Goal: Information Seeking & Learning: Find specific fact

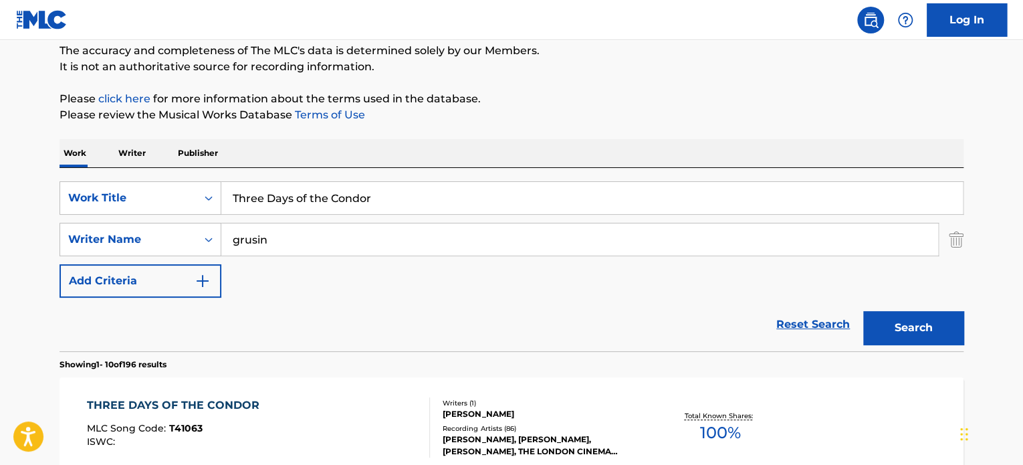
scroll to position [134, 0]
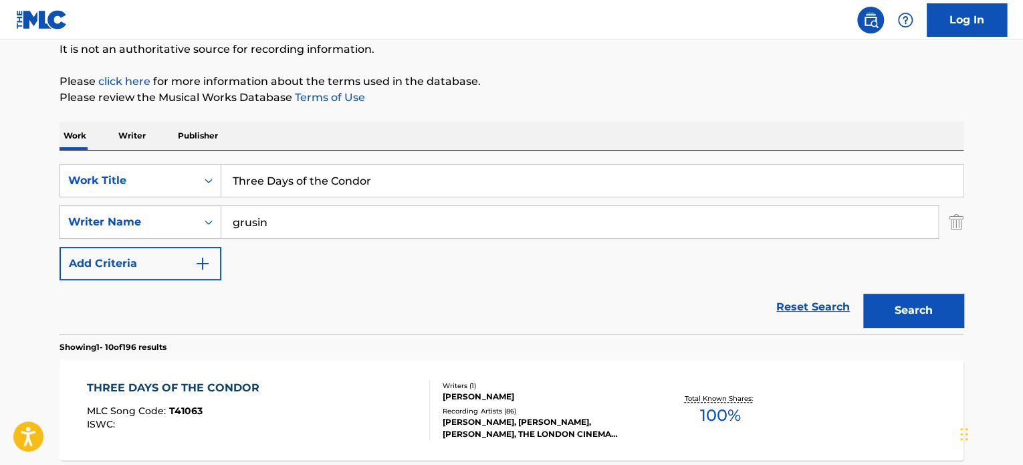
drag, startPoint x: 474, startPoint y: 191, endPoint x: -104, endPoint y: 170, distance: 578.8
click at [0, 170] on html "Accessibility Screen-Reader Guide, Feedback, and Issue Reporting | New window C…" at bounding box center [511, 98] width 1023 height 465
paste input "Banlieue 13"
type input "Banlieue 13"
click at [943, 219] on div "SearchWithCriteriaefb6da13-3edf-44b0-b6e8-9bff631de07b Writer Name grusin" at bounding box center [512, 221] width 904 height 33
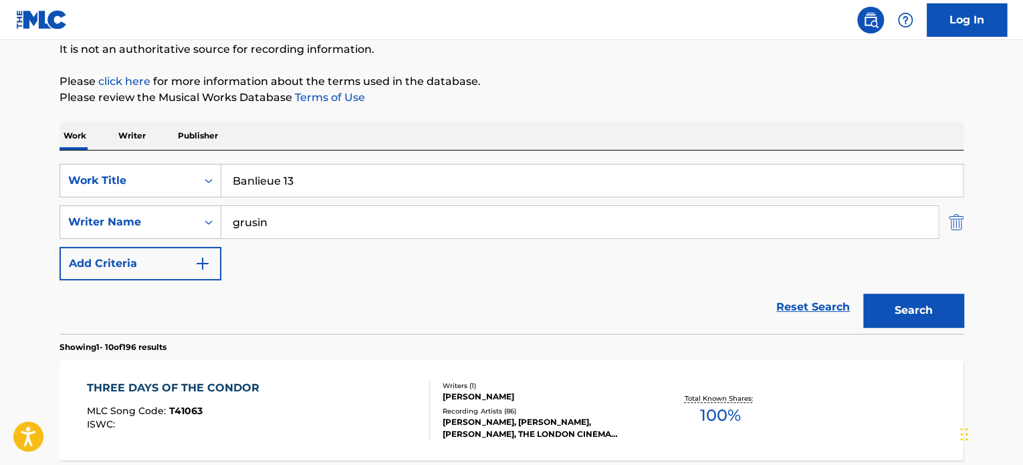
click at [952, 223] on img "Search Form" at bounding box center [956, 221] width 15 height 33
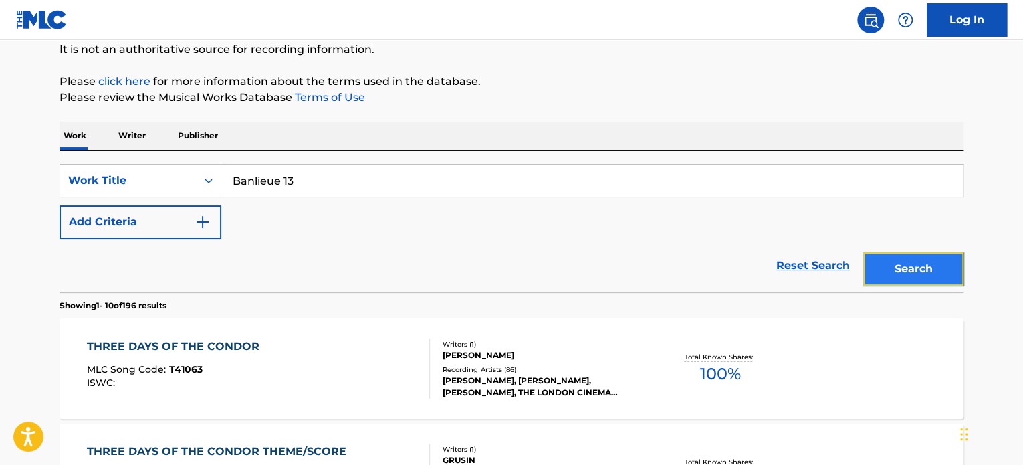
click at [944, 264] on button "Search" at bounding box center [913, 268] width 100 height 33
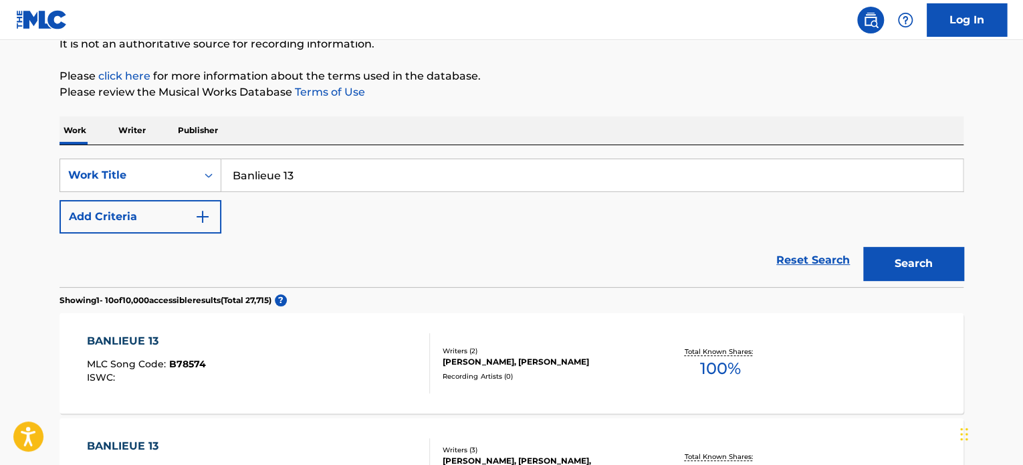
scroll to position [67, 0]
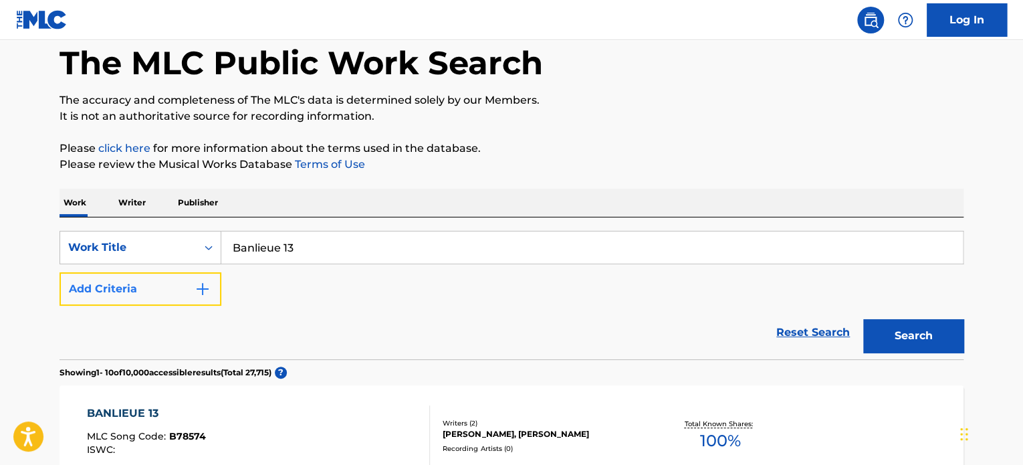
click at [174, 272] on button "Add Criteria" at bounding box center [141, 288] width 162 height 33
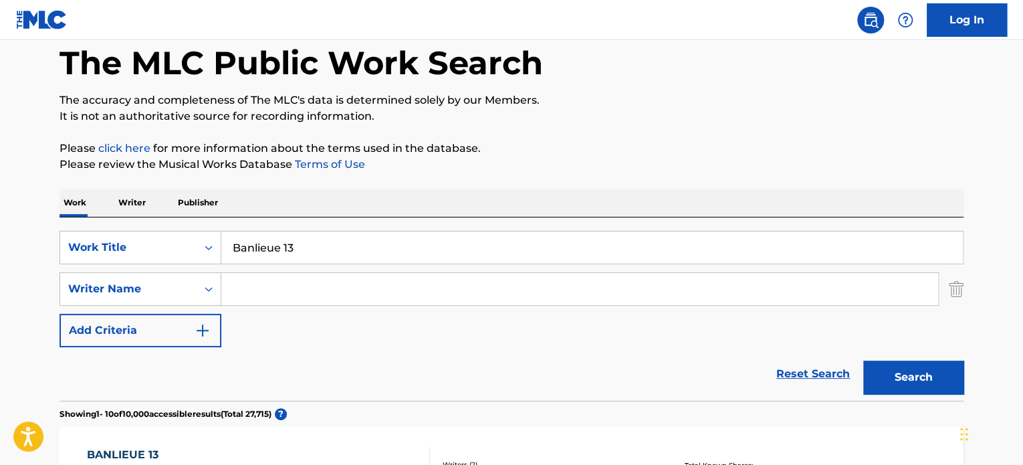
click at [276, 280] on input "Search Form" at bounding box center [579, 289] width 717 height 32
paste input "da octopusss"
type input "da octopusss"
click at [733, 141] on p "Please click here for more information about the terms used in the database." at bounding box center [512, 148] width 904 height 16
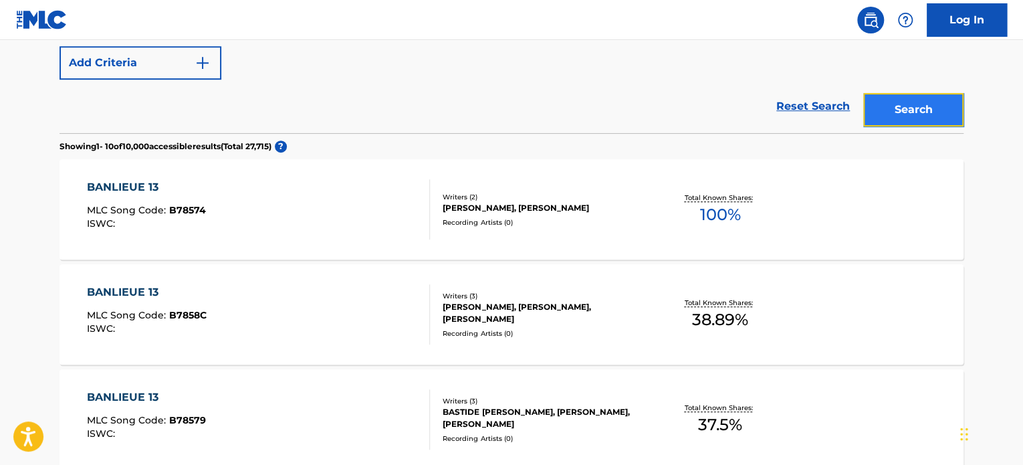
click at [905, 114] on button "Search" at bounding box center [913, 109] width 100 height 33
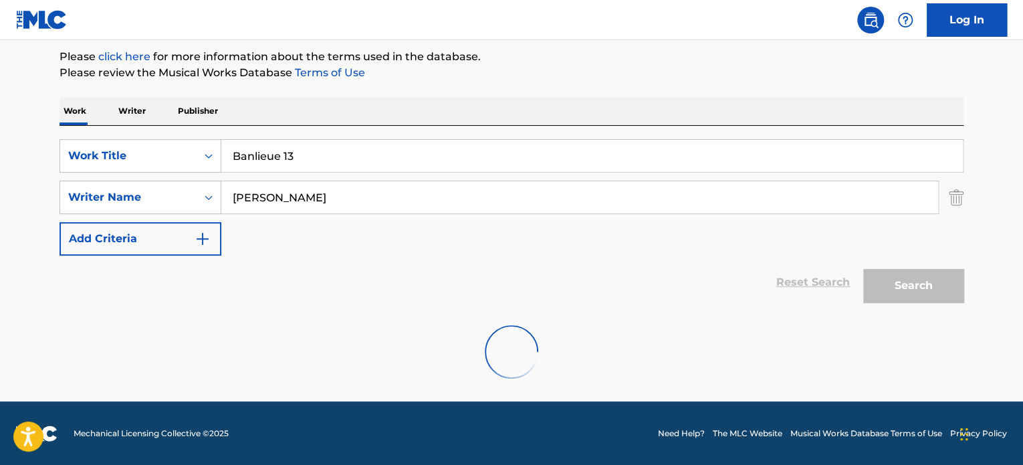
scroll to position [115, 0]
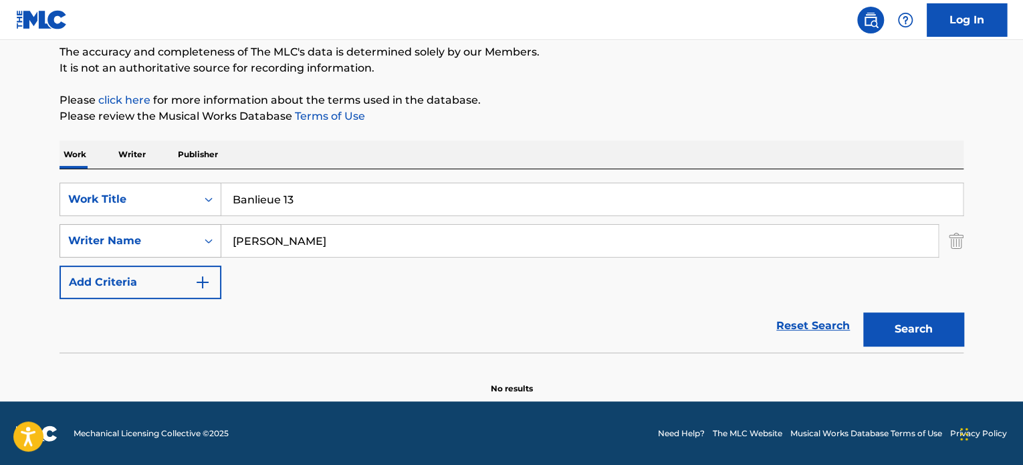
click at [180, 247] on div "Writer Name" at bounding box center [128, 241] width 120 height 16
click at [956, 250] on img "Search Form" at bounding box center [956, 240] width 15 height 33
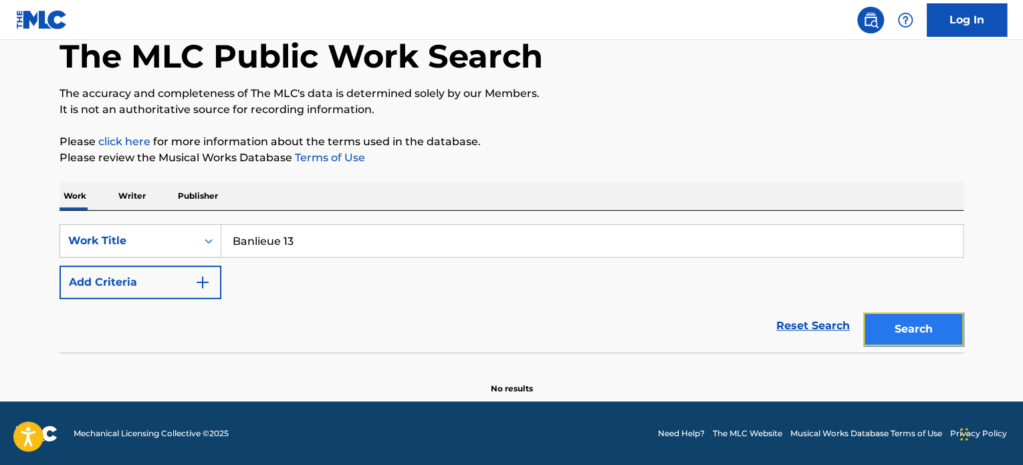
click at [925, 322] on button "Search" at bounding box center [913, 328] width 100 height 33
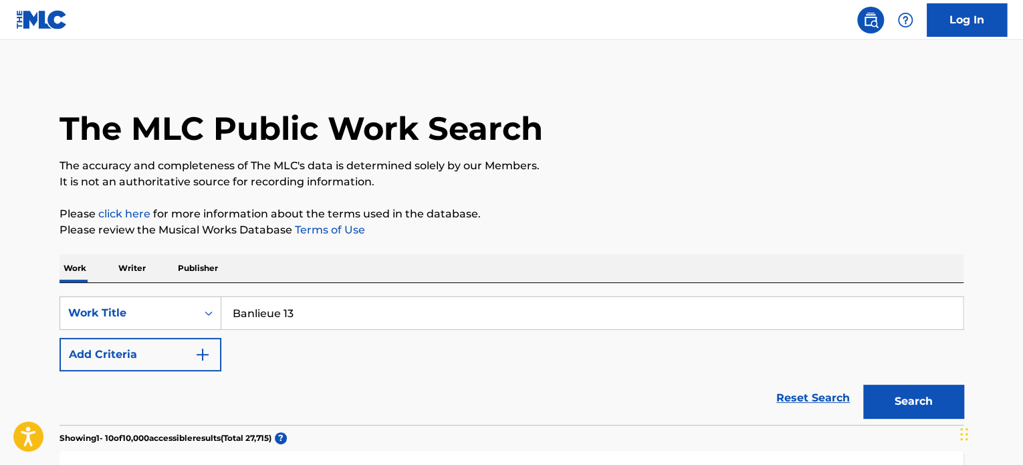
scroll to position [0, 0]
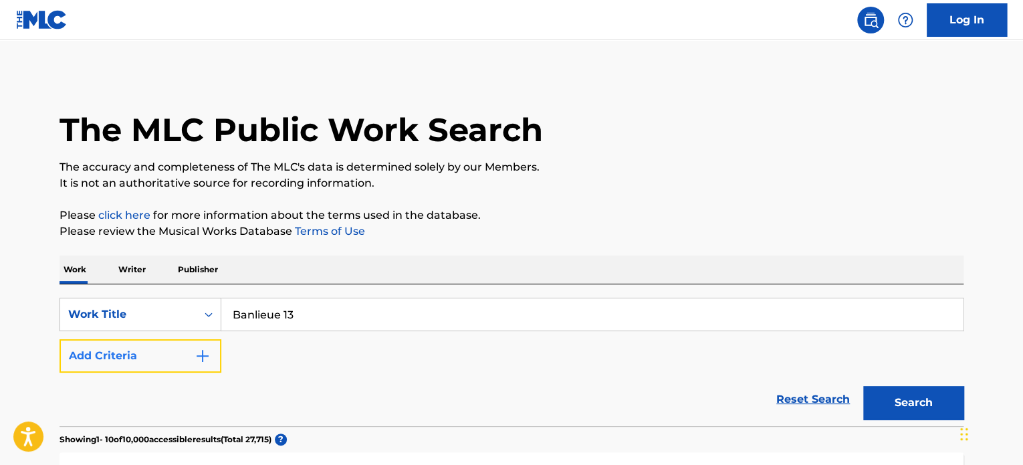
click at [217, 347] on button "Add Criteria" at bounding box center [141, 355] width 162 height 33
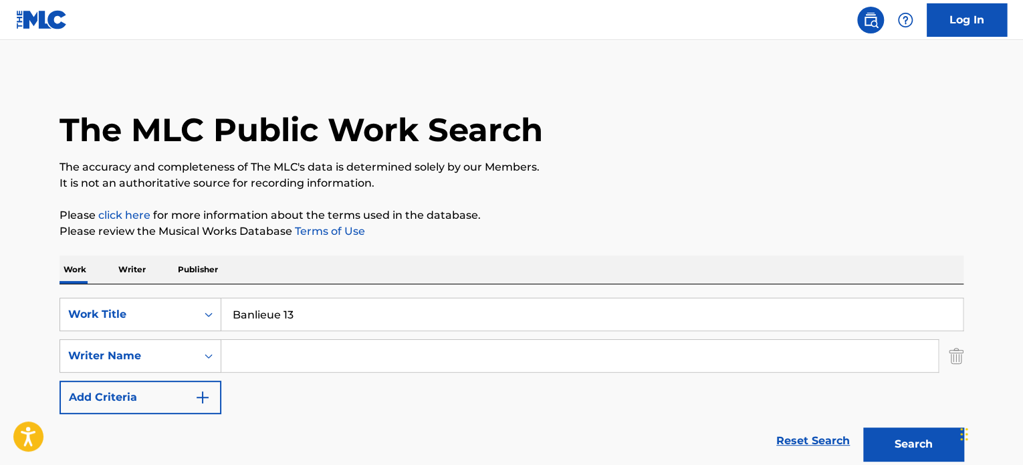
click at [317, 358] on input "Search Form" at bounding box center [579, 356] width 717 height 32
click at [863, 427] on button "Search" at bounding box center [913, 443] width 100 height 33
drag, startPoint x: 304, startPoint y: 356, endPoint x: 73, endPoint y: 320, distance: 234.2
click at [75, 321] on div "SearchWithCriteria9878efc7-39ef-40af-a542-1877fa2544ff Work Title Banlieue 13 S…" at bounding box center [512, 356] width 904 height 116
paste input "Ewing"
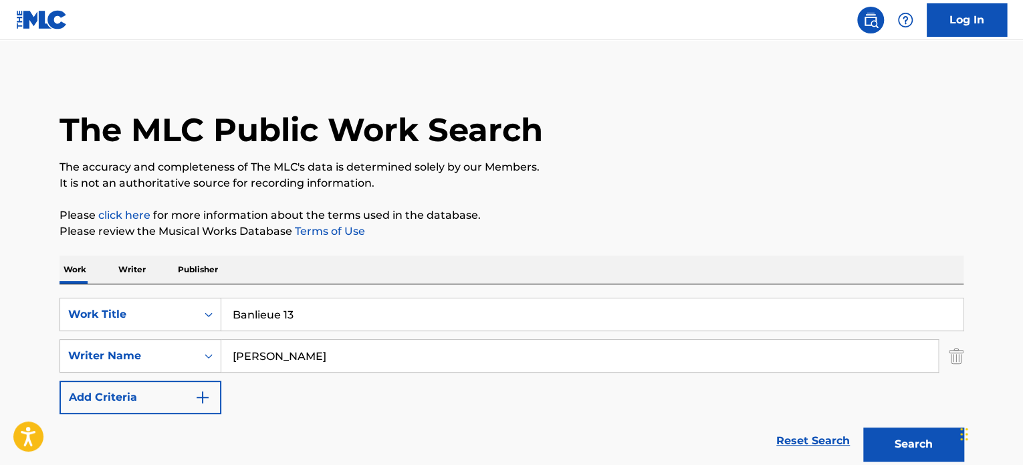
type input "Ewing"
click at [370, 332] on div "SearchWithCriteria9878efc7-39ef-40af-a542-1877fa2544ff Work Title Banlieue 13 S…" at bounding box center [512, 356] width 904 height 116
click at [369, 323] on input "Banlieue 13" at bounding box center [592, 314] width 742 height 32
paste input "The Ones who Lives"
type input "The Ones who Lives"
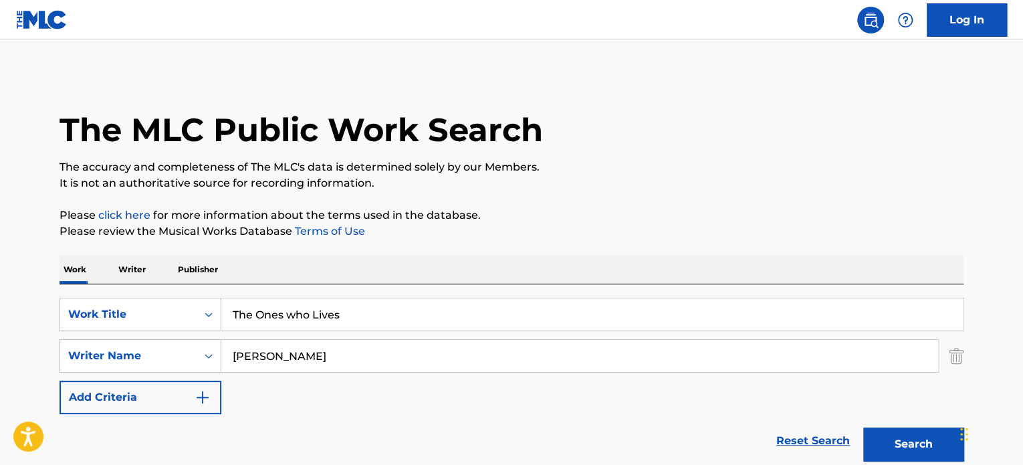
click at [784, 189] on p "It is not an authoritative source for recording information." at bounding box center [512, 183] width 904 height 16
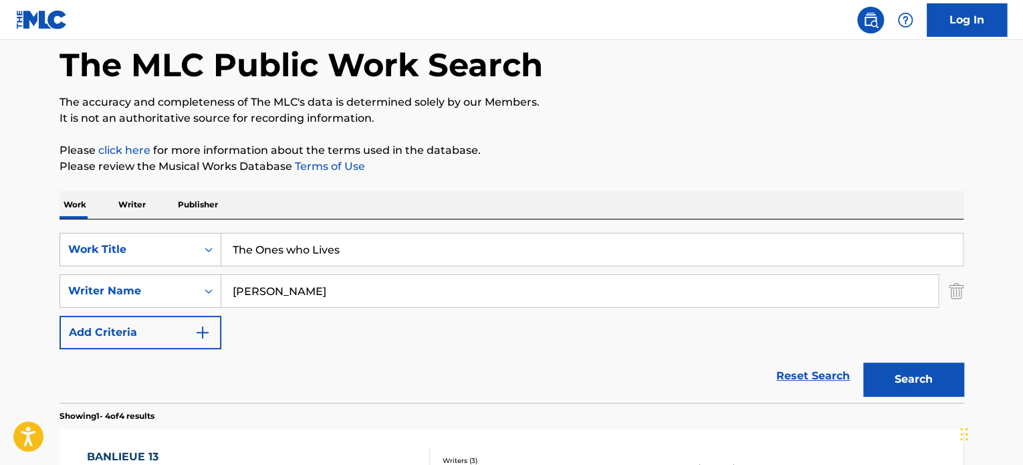
scroll to position [67, 0]
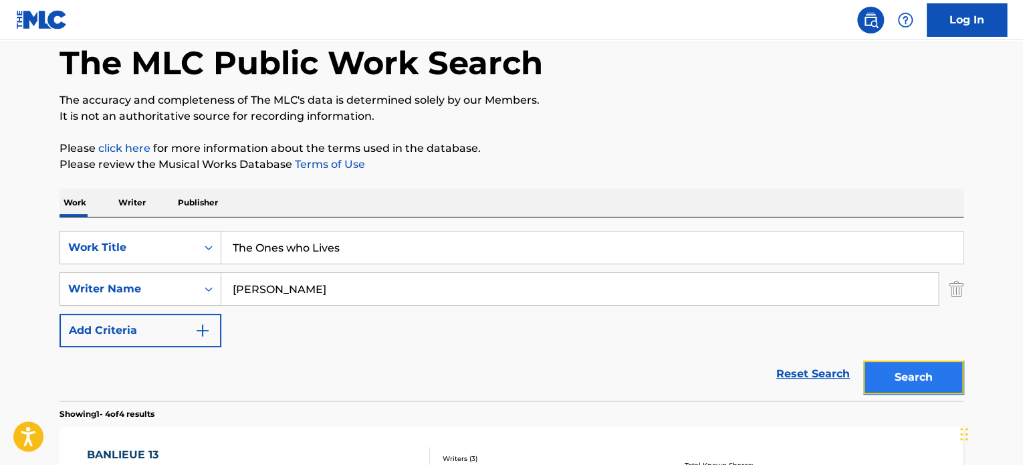
click at [903, 376] on button "Search" at bounding box center [913, 376] width 100 height 33
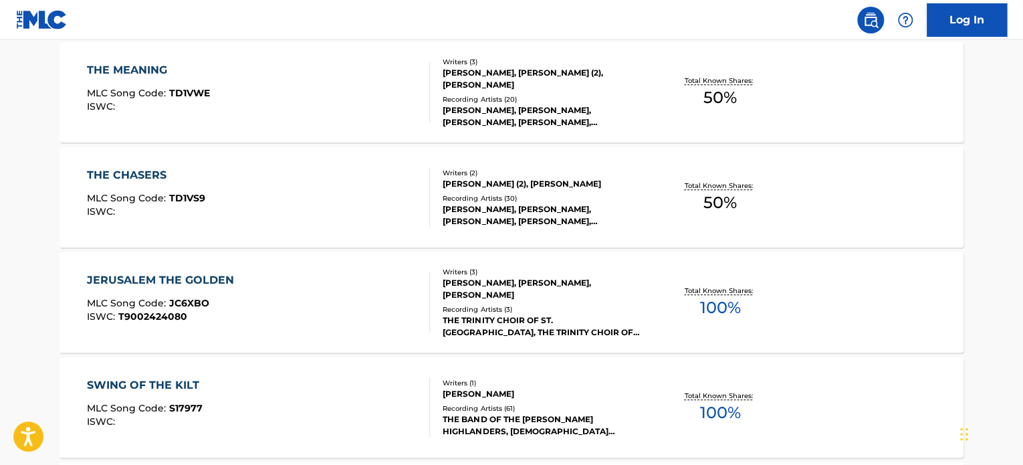
scroll to position [560, 0]
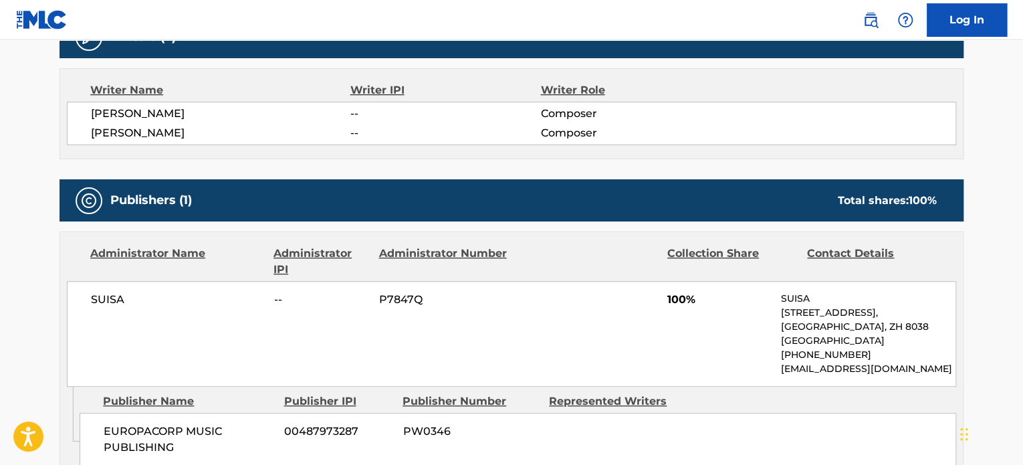
scroll to position [450, 0]
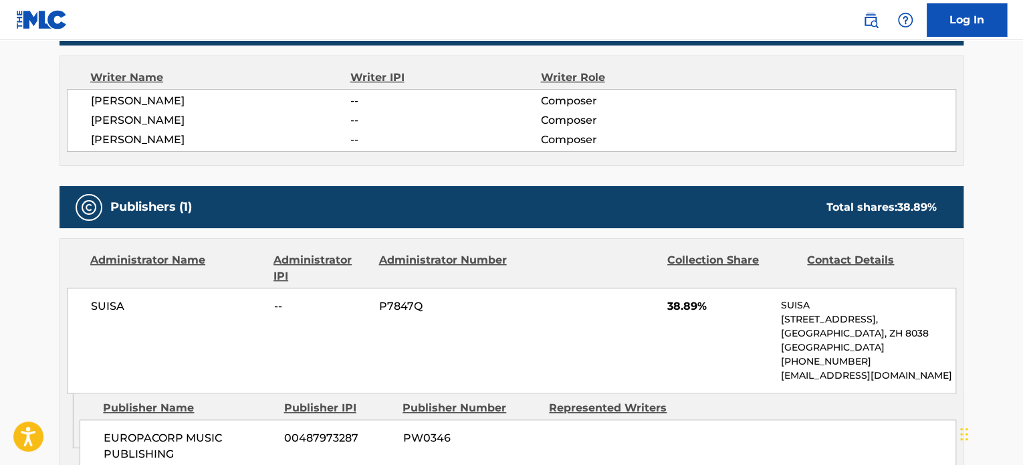
scroll to position [468, 0]
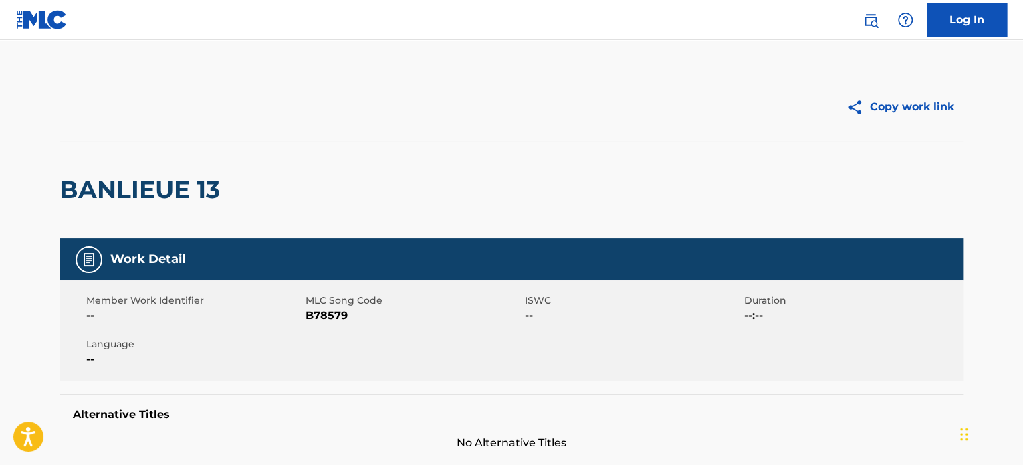
click at [185, 190] on h2 "BANLIEUE 13" at bounding box center [143, 190] width 167 height 30
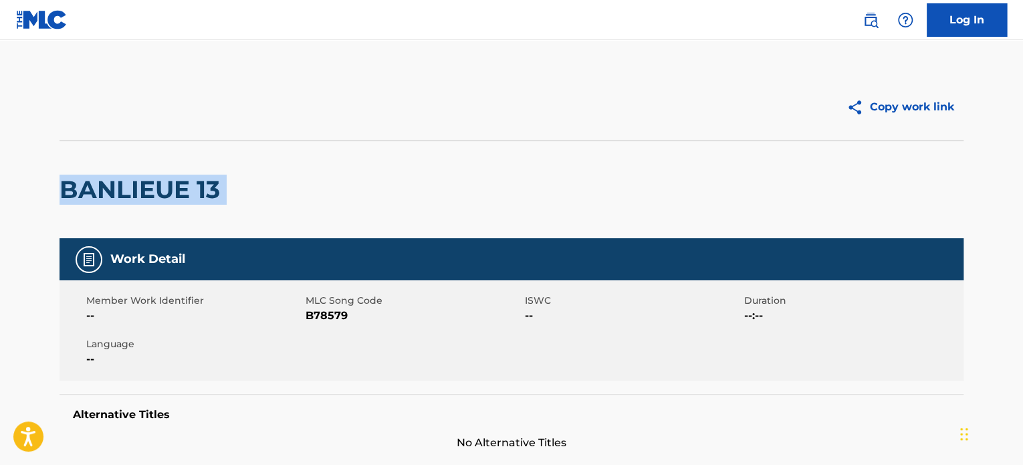
click at [185, 190] on h2 "BANLIEUE 13" at bounding box center [143, 190] width 167 height 30
copy div "BANLIEUE 13"
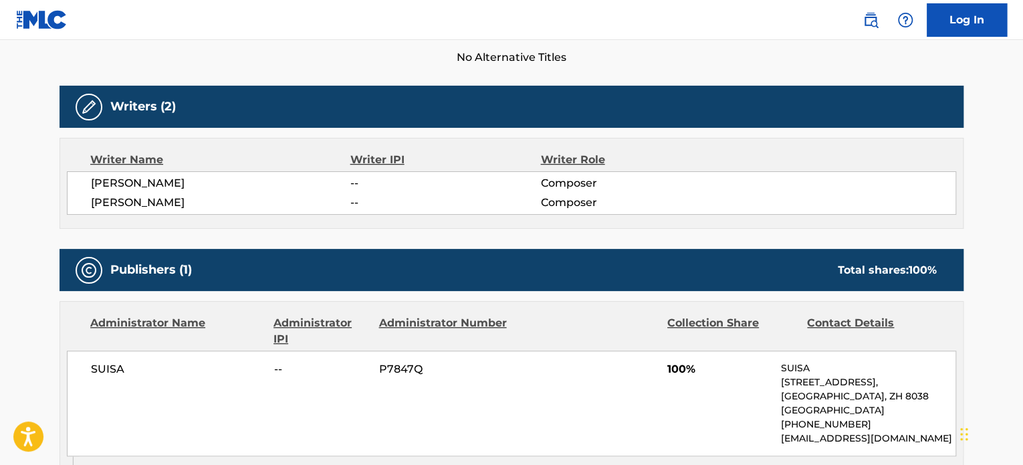
scroll to position [383, 0]
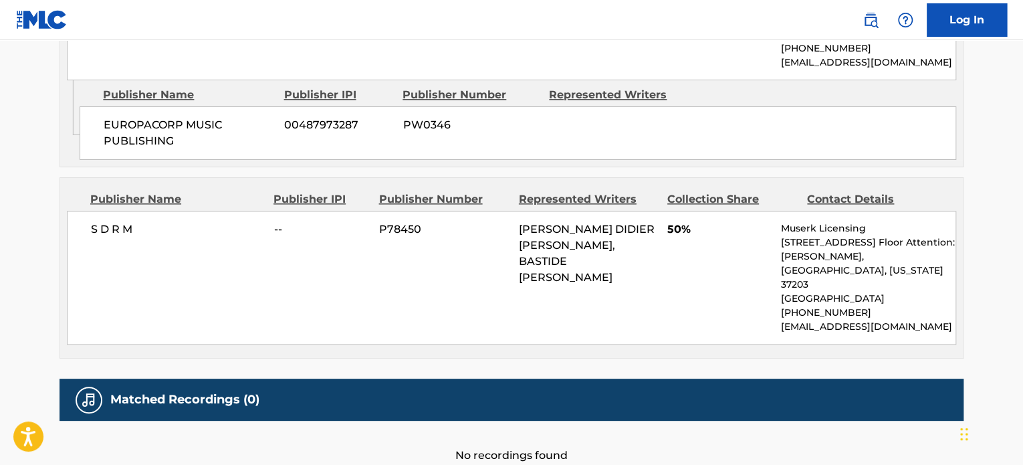
scroll to position [802, 0]
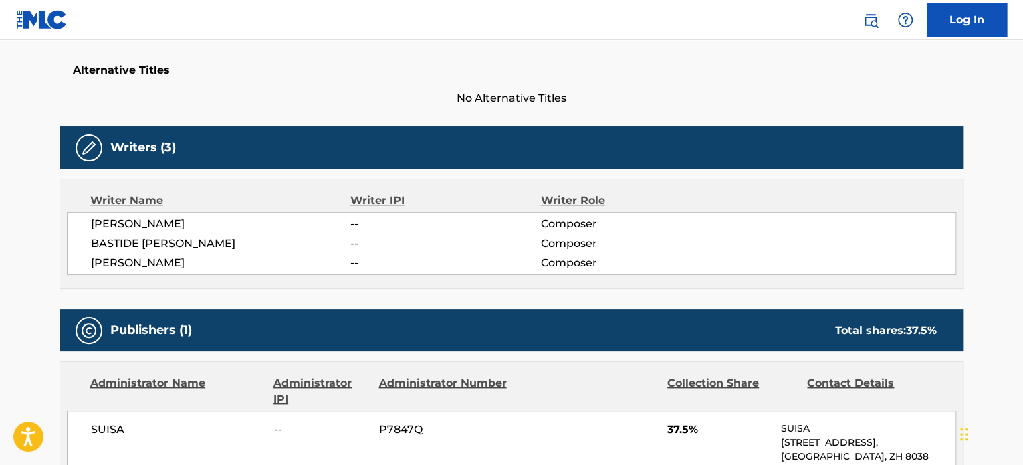
scroll to position [336, 0]
